Goal: Information Seeking & Learning: Learn about a topic

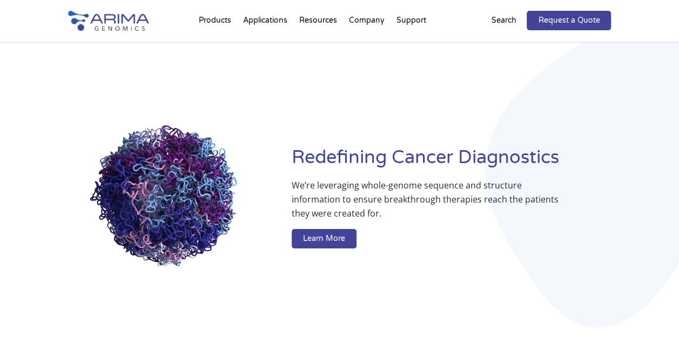
click at [499, 19] on p "Search" at bounding box center [503, 20] width 25 height 14
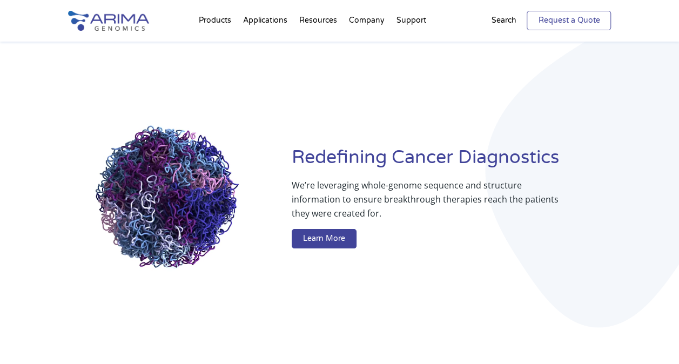
click at [559, 18] on link "Request a Quote" at bounding box center [568, 20] width 84 height 19
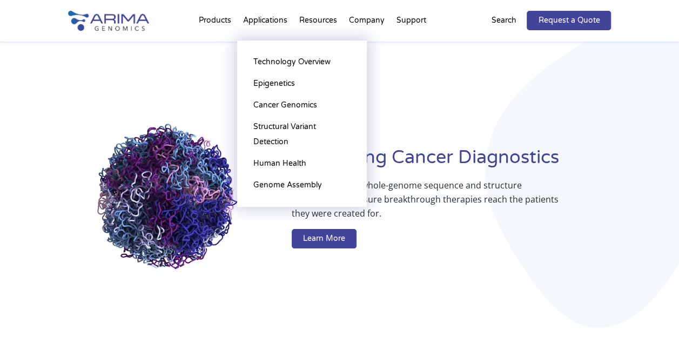
click at [274, 22] on li "Applications Technology Overview Epigenetics Cancer Genomics Structural Variant…" at bounding box center [265, 22] width 56 height 37
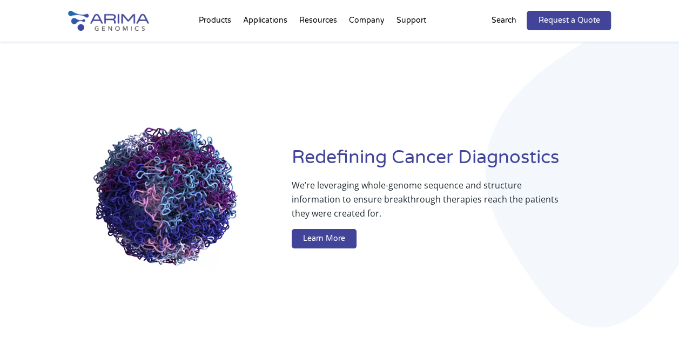
click at [116, 17] on img at bounding box center [108, 21] width 81 height 20
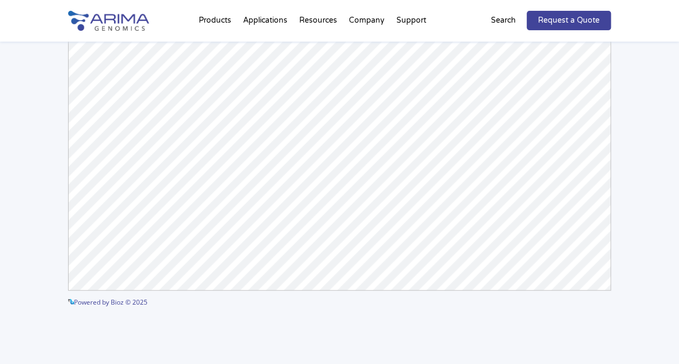
scroll to position [143, 0]
